Goal: Task Accomplishment & Management: Use online tool/utility

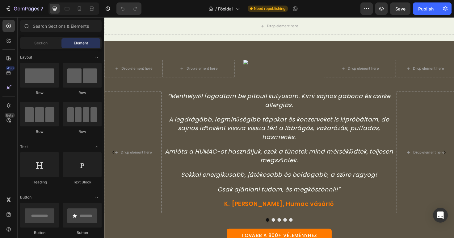
scroll to position [462, 0]
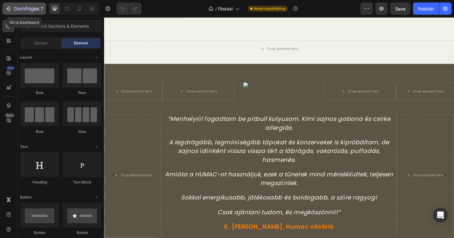
click at [38, 7] on icon "button" at bounding box center [26, 8] width 25 height 5
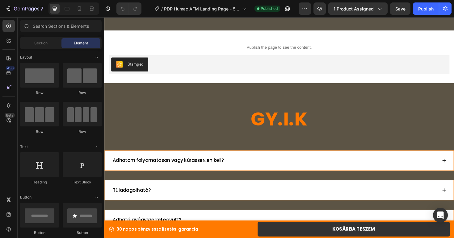
scroll to position [3681, 0]
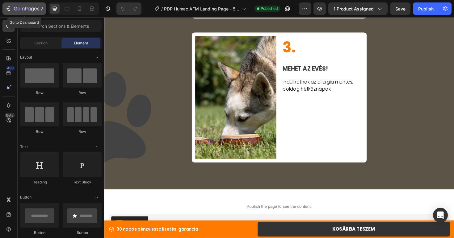
click at [15, 7] on icon "button" at bounding box center [26, 8] width 25 height 5
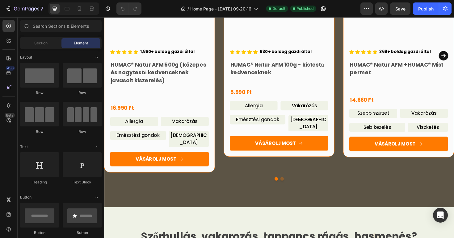
scroll to position [1039, 0]
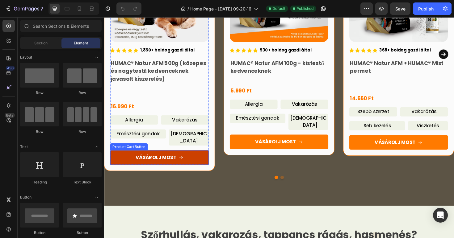
click at [186, 163] on button "VÁSÁROLJ MOST" at bounding box center [162, 165] width 104 height 15
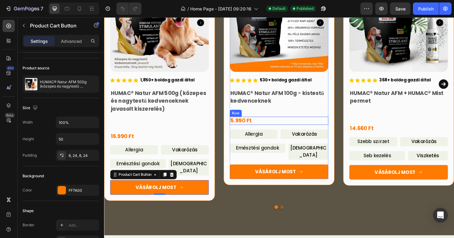
scroll to position [999, 0]
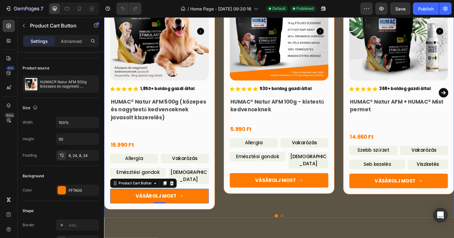
click at [453, 92] on icon "Carousel Next Arrow" at bounding box center [463, 97] width 10 height 10
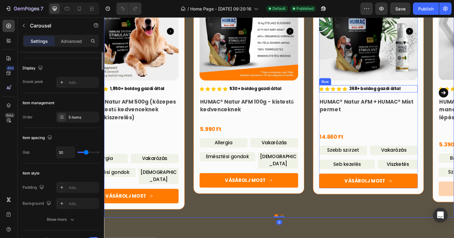
scroll to position [0, 0]
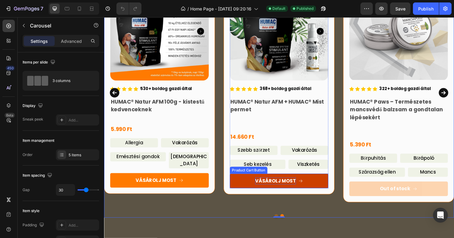
click at [285, 189] on div "VÁSÁROLJ MOST" at bounding box center [285, 190] width 43 height 7
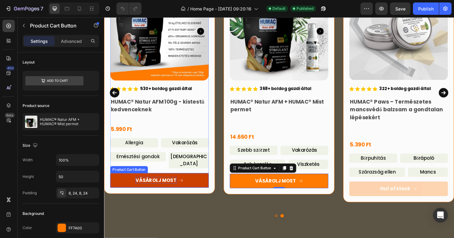
click at [174, 186] on div "VÁSÁROLJ MOST" at bounding box center [158, 189] width 43 height 7
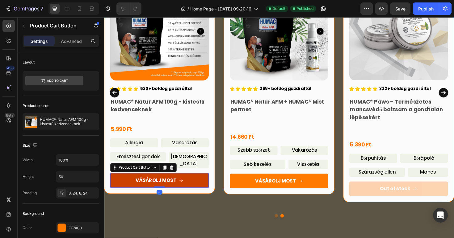
click at [200, 182] on button "VÁSÁROLJ MOST" at bounding box center [162, 189] width 104 height 15
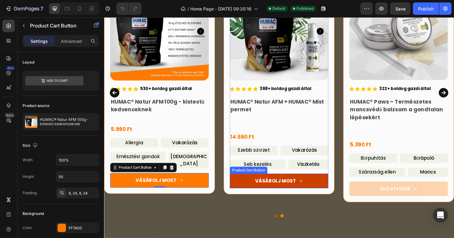
click at [329, 192] on button "VÁSÁROLJ MOST" at bounding box center [289, 190] width 104 height 15
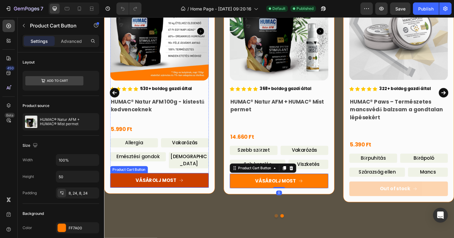
click at [209, 182] on button "VÁSÁROLJ MOST" at bounding box center [162, 189] width 104 height 15
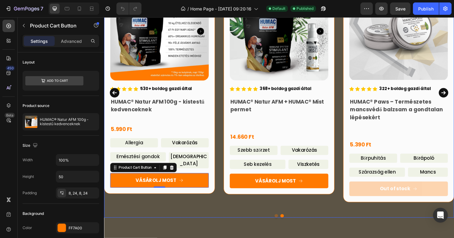
click at [116, 93] on icon "Carousel Back Arrow" at bounding box center [115, 97] width 12 height 62
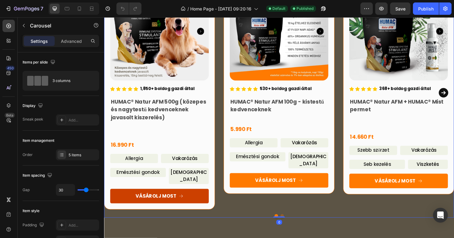
click at [210, 202] on button "VÁSÁROLJ MOST" at bounding box center [162, 206] width 104 height 15
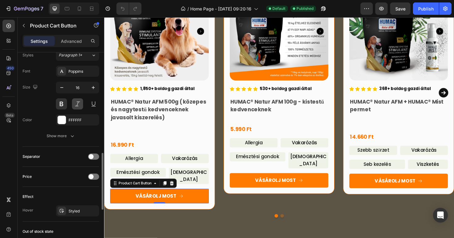
scroll to position [360, 0]
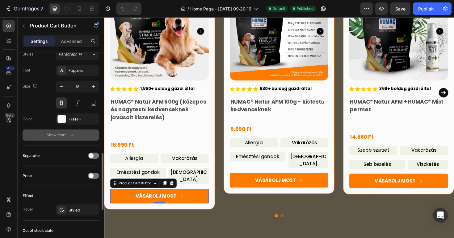
click at [75, 140] on button "Show more" at bounding box center [61, 135] width 77 height 11
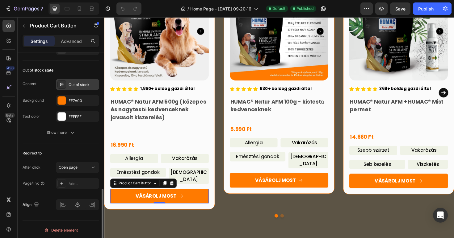
scroll to position [604, 0]
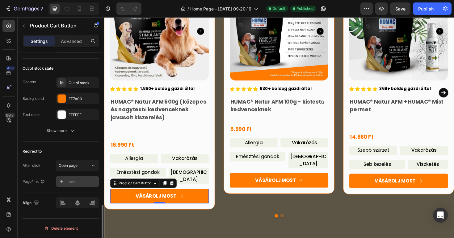
click at [80, 183] on div "Add..." at bounding box center [82, 182] width 29 height 6
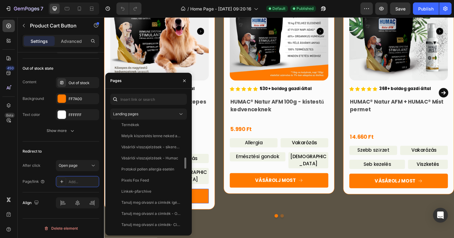
scroll to position [341, 0]
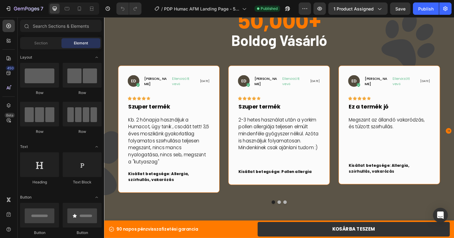
scroll to position [641, 0]
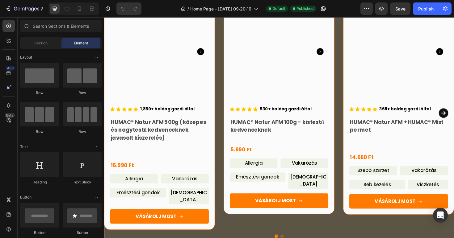
scroll to position [1121, 0]
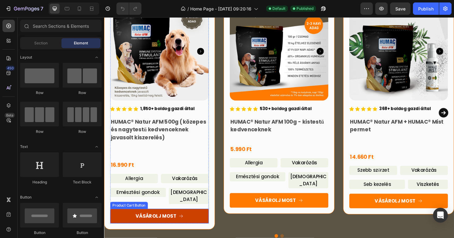
click at [206, 222] on button "VÁSÁROLJ MOST" at bounding box center [162, 227] width 104 height 15
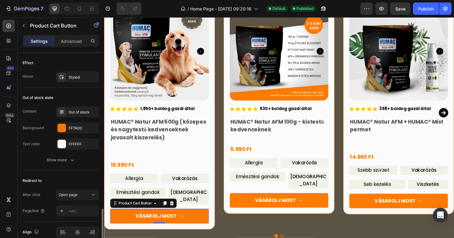
scroll to position [523, 0]
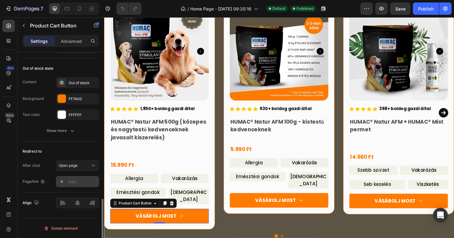
click at [71, 183] on div "Add..." at bounding box center [82, 182] width 29 height 6
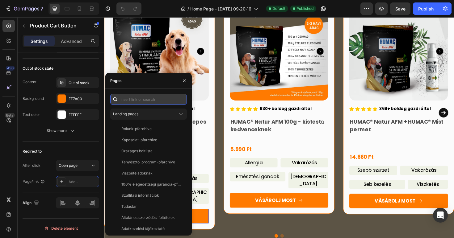
click at [134, 103] on input "text" at bounding box center [148, 99] width 77 height 11
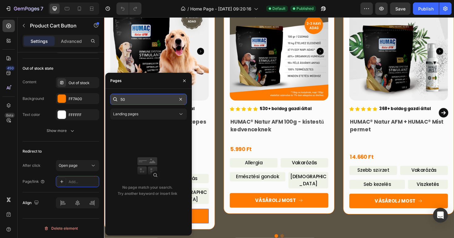
type input "5"
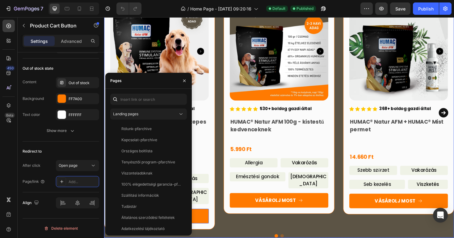
click at [225, 105] on div "Product Images Icon Icon Icon Icon Icon Icon List 1,850+ boldog gazdi által Tex…" at bounding box center [289, 118] width 370 height 247
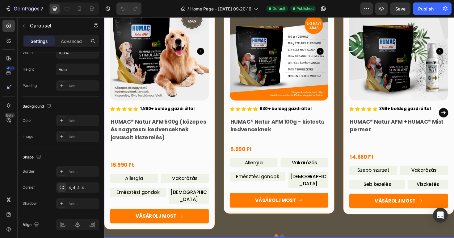
scroll to position [0, 0]
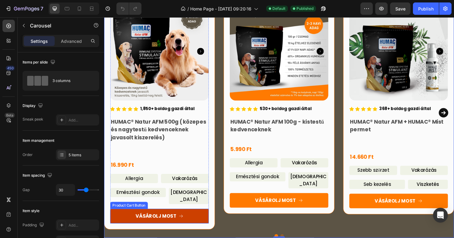
click at [199, 223] on button "VÁSÁROLJ MOST" at bounding box center [162, 227] width 104 height 15
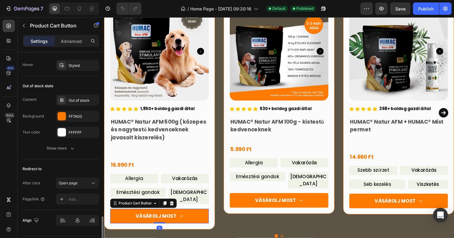
scroll to position [523, 0]
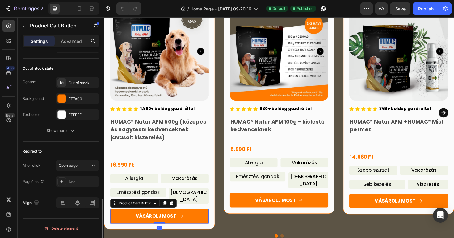
click at [76, 179] on div "Add..." at bounding box center [82, 182] width 29 height 6
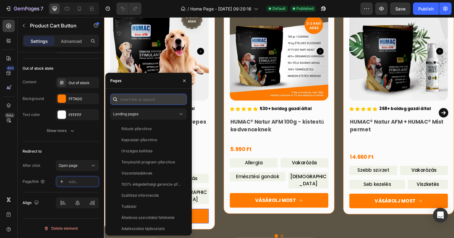
click at [147, 101] on input "text" at bounding box center [148, 99] width 77 height 11
paste input "[URL][DOMAIN_NAME]"
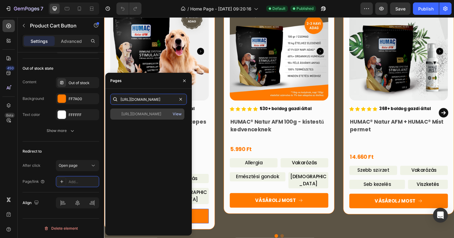
type input "[URL][DOMAIN_NAME]"
click at [174, 114] on div "View" at bounding box center [176, 114] width 9 height 6
click at [149, 114] on div "[URL][DOMAIN_NAME]" at bounding box center [141, 114] width 40 height 6
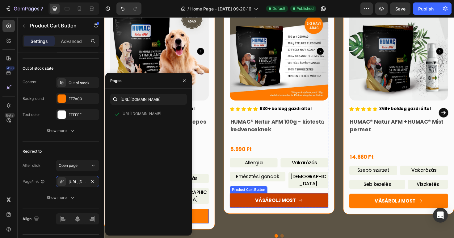
click at [322, 206] on button "VÁSÁROLJ MOST" at bounding box center [289, 211] width 104 height 15
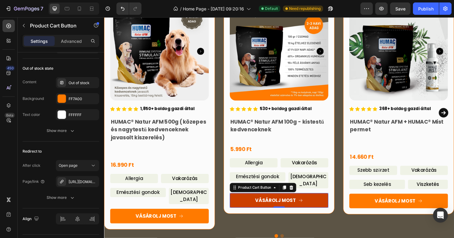
click at [332, 205] on button "VÁSÁROLJ MOST" at bounding box center [289, 211] width 104 height 15
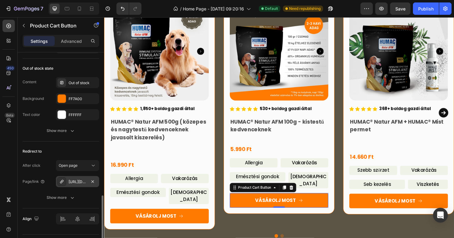
click at [80, 182] on div "[URL][DOMAIN_NAME]" at bounding box center [77, 182] width 18 height 6
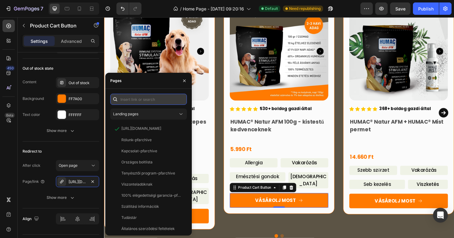
click at [139, 102] on input "text" at bounding box center [148, 99] width 77 height 11
paste input "[URL][DOMAIN_NAME]"
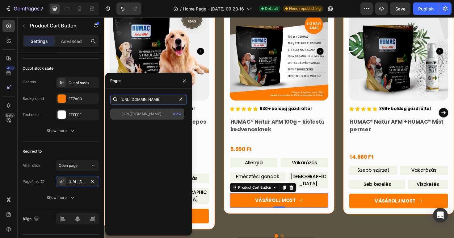
type input "[URL][DOMAIN_NAME]"
click at [137, 115] on div "[URL][DOMAIN_NAME]" at bounding box center [141, 114] width 40 height 6
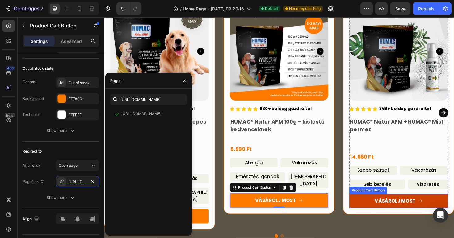
click at [451, 212] on button "VÁSÁROLJ MOST" at bounding box center [415, 211] width 104 height 15
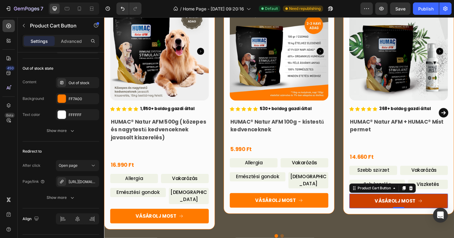
click at [451, 210] on button "VÁSÁROLJ MOST" at bounding box center [415, 211] width 104 height 15
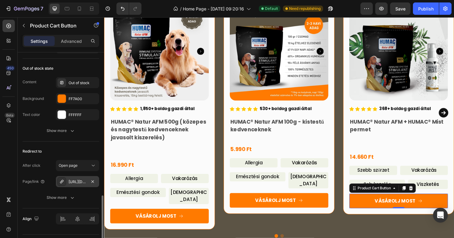
click at [80, 181] on div "[URL][DOMAIN_NAME]" at bounding box center [77, 182] width 18 height 6
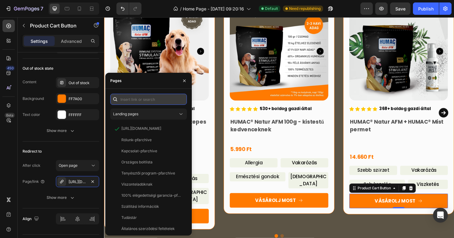
click at [143, 101] on input "text" at bounding box center [148, 99] width 77 height 11
paste input "[URL][DOMAIN_NAME]"
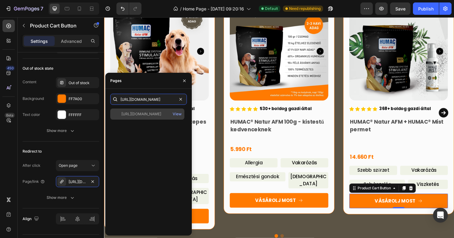
type input "[URL][DOMAIN_NAME]"
click at [151, 116] on div "[URL][DOMAIN_NAME]" at bounding box center [141, 114] width 40 height 6
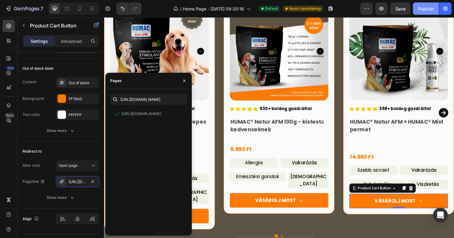
click at [428, 10] on div "Publish" at bounding box center [425, 9] width 15 height 6
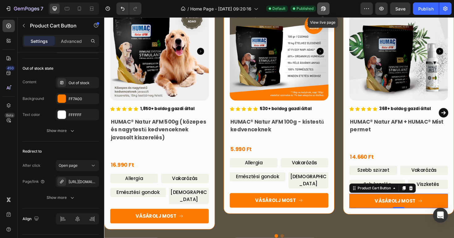
click at [323, 7] on icon "button" at bounding box center [323, 9] width 6 height 6
